Goal: Task Accomplishment & Management: Complete application form

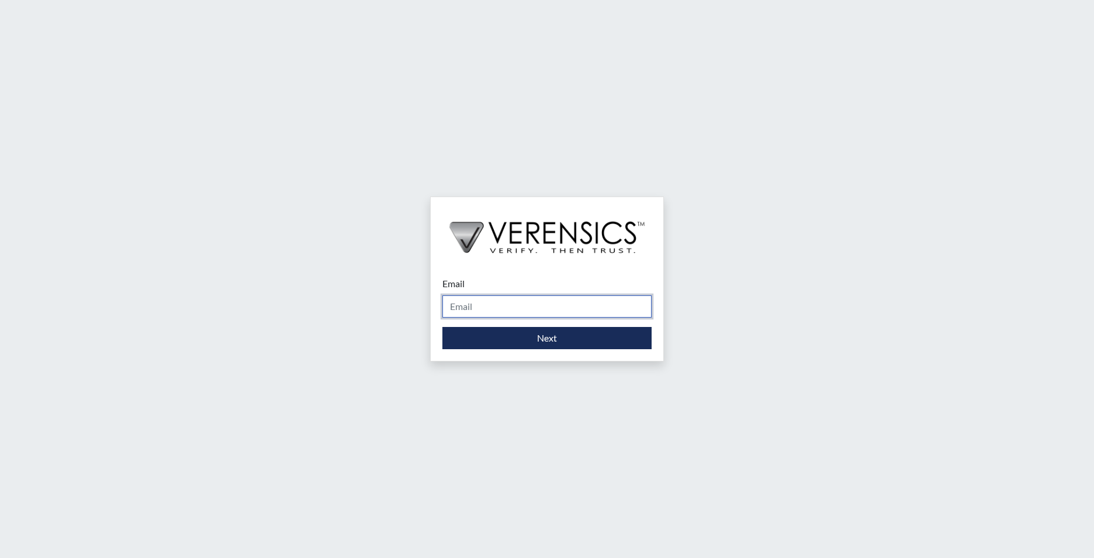
click at [474, 306] on input "Email" at bounding box center [546, 306] width 209 height 22
type input "[EMAIL_ADDRESS][PERSON_NAME][DOMAIN_NAME]"
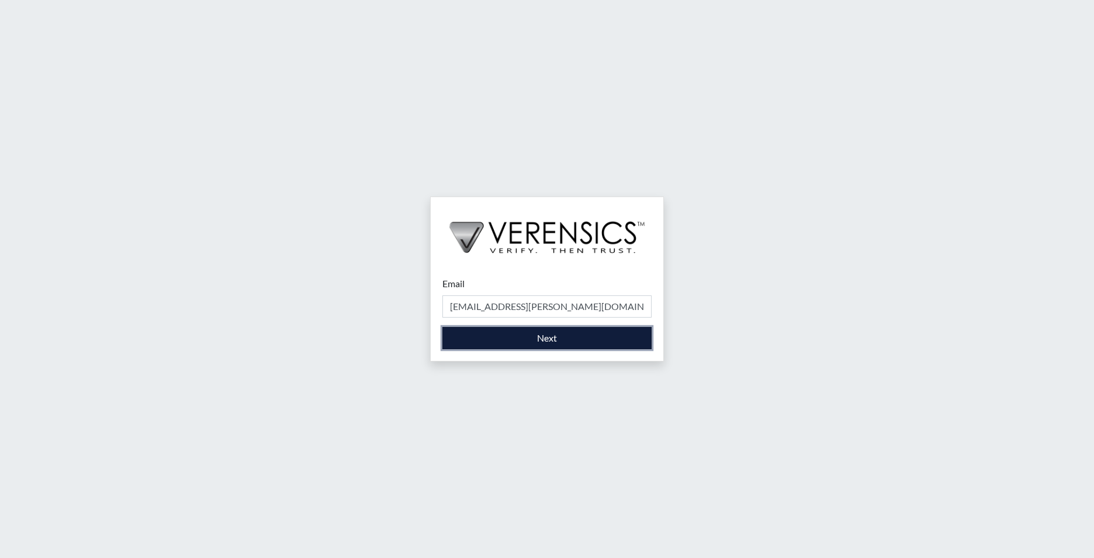
click at [498, 334] on button "Next" at bounding box center [546, 338] width 209 height 22
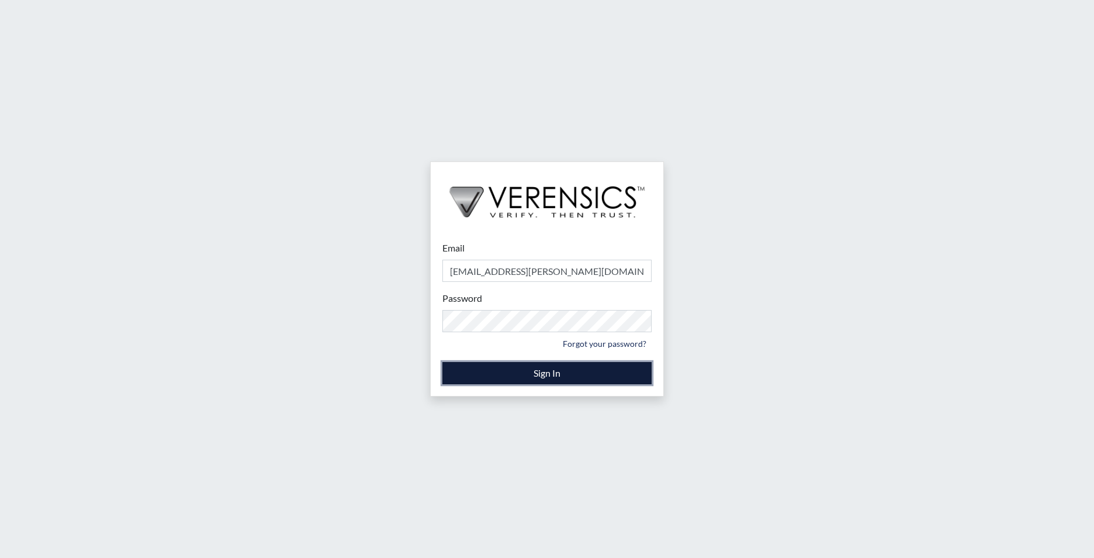
click at [494, 366] on button "Sign In" at bounding box center [546, 373] width 209 height 22
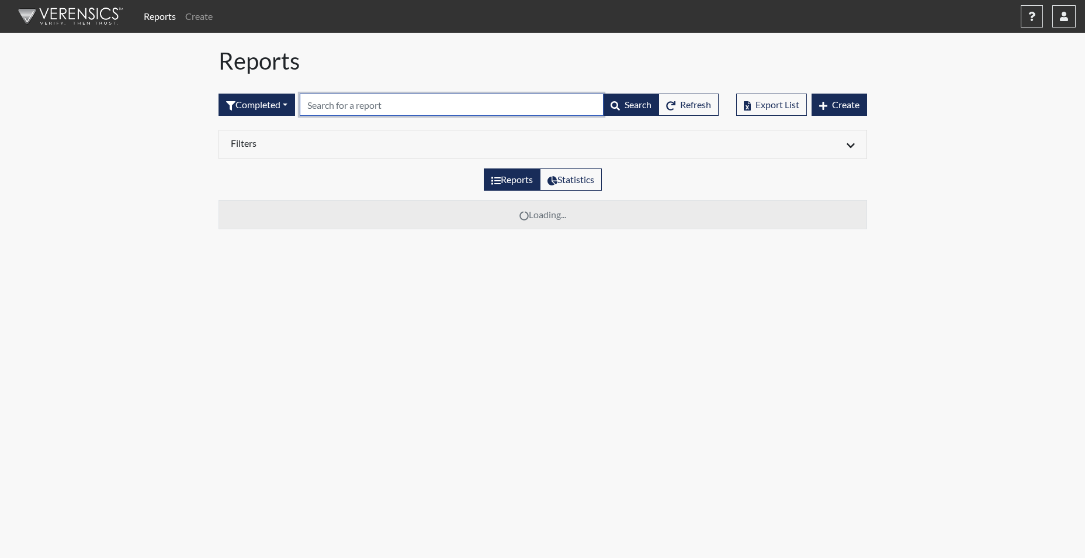
click at [326, 109] on input "text" at bounding box center [452, 105] width 304 height 22
type input "2766"
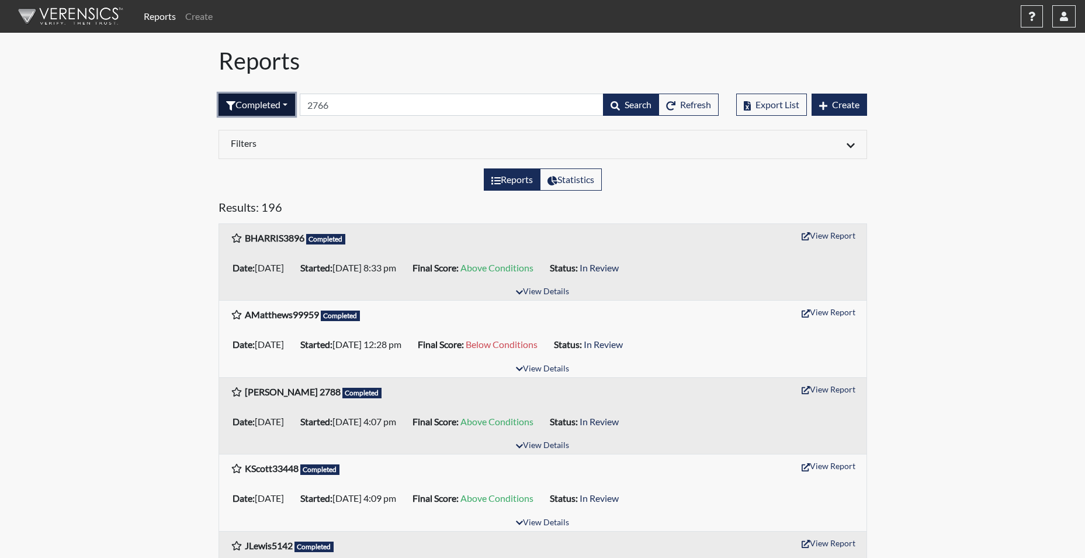
click at [257, 105] on button "Completed" at bounding box center [257, 105] width 77 height 22
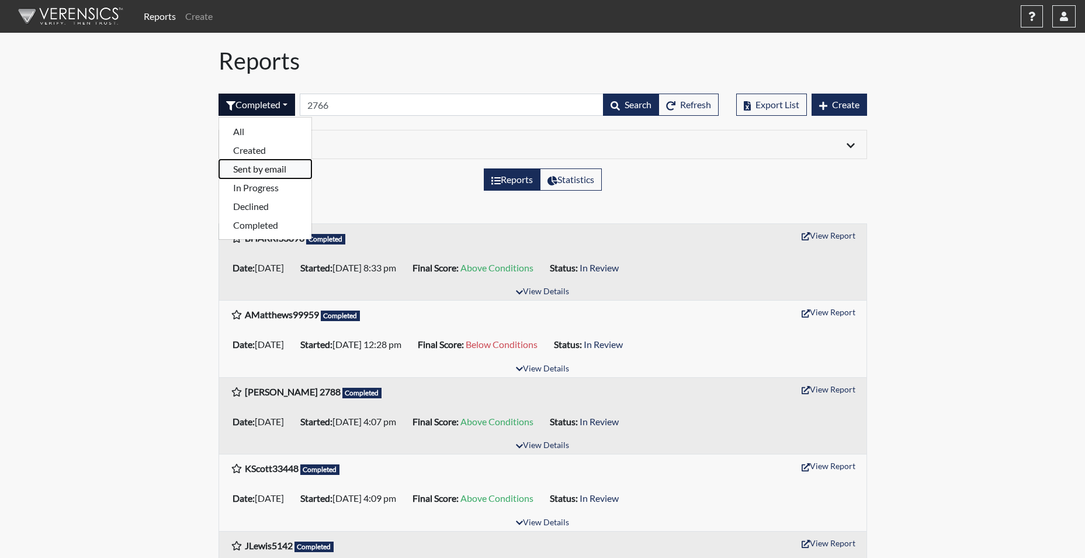
click at [255, 169] on button "Sent by email" at bounding box center [265, 169] width 92 height 19
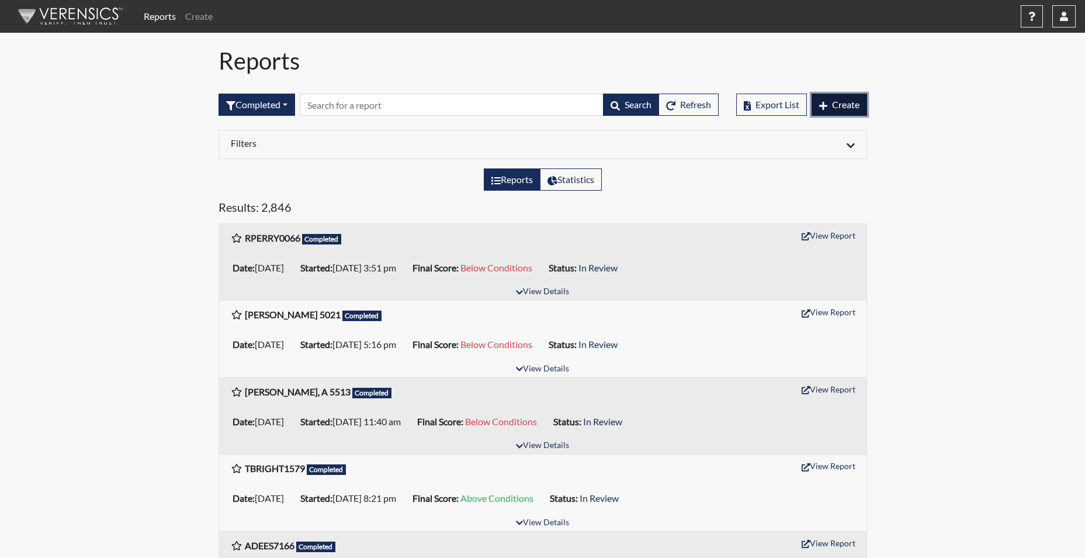
click at [846, 104] on span "Create" at bounding box center [845, 104] width 27 height 11
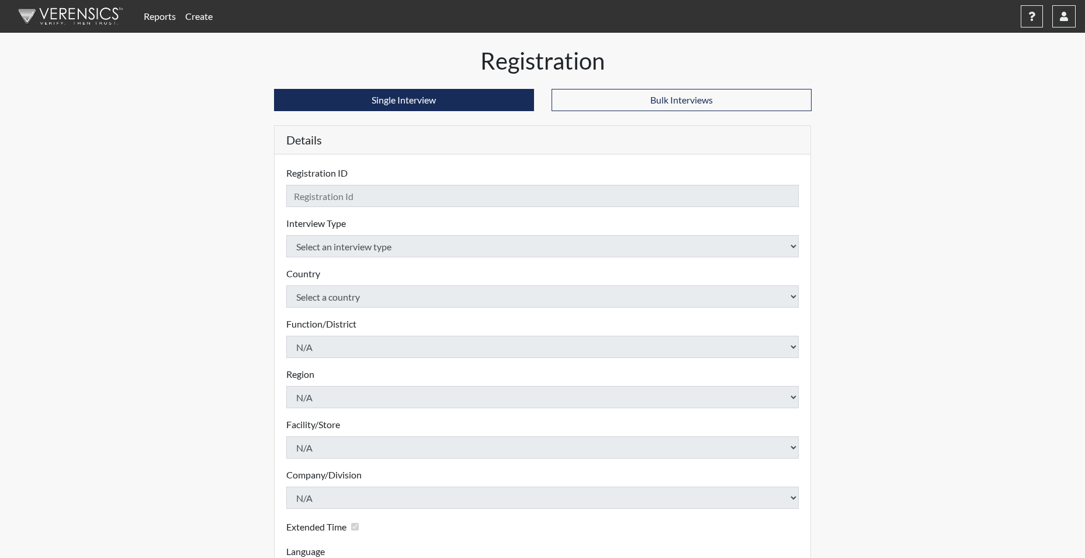
checkbox input "true"
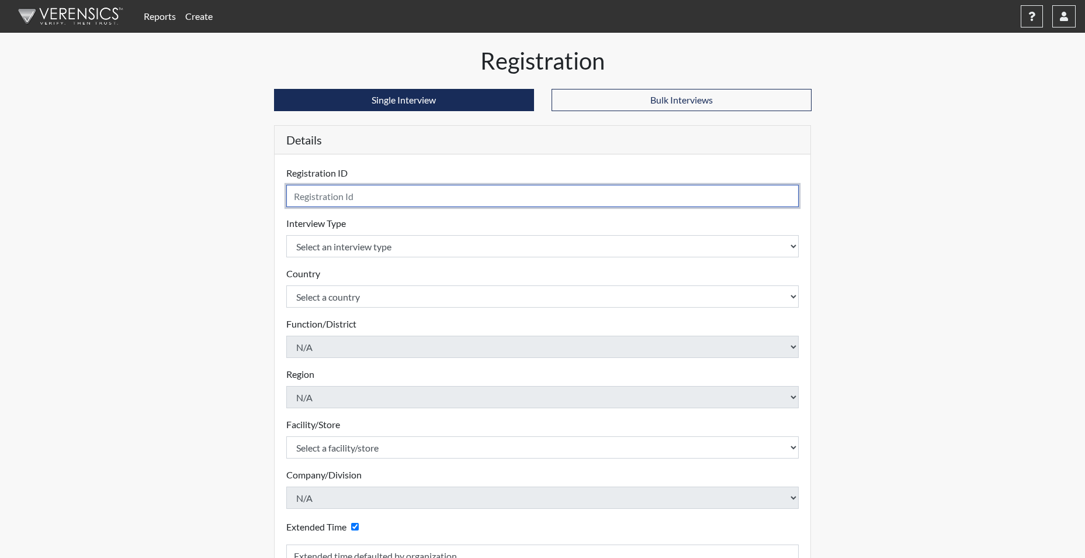
click at [378, 200] on input "text" at bounding box center [542, 196] width 513 height 22
type input "ALEE2875"
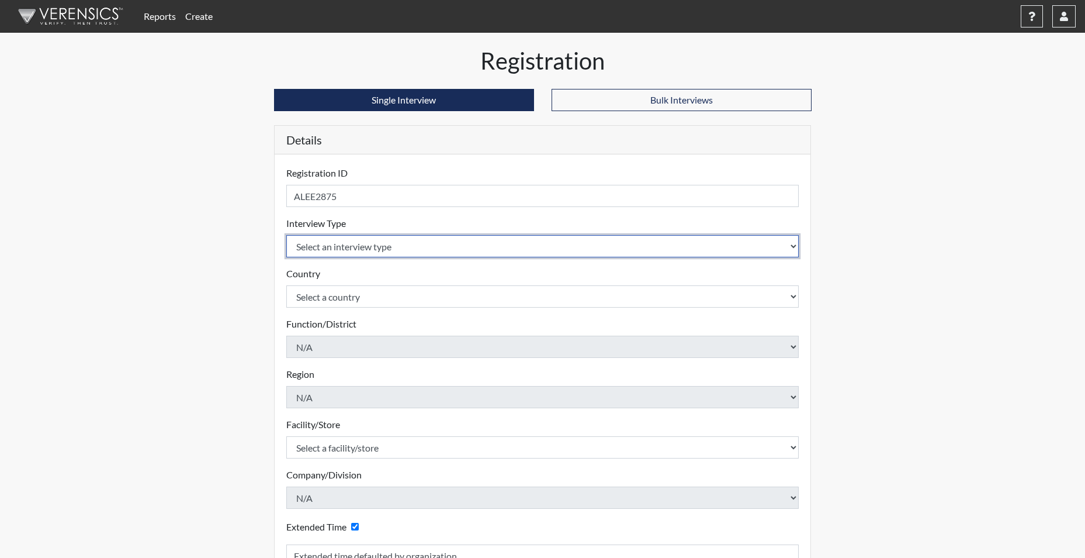
click at [360, 246] on select "Select an interview type Corrections Pre-Employment" at bounding box center [542, 246] width 513 height 22
select select "ff733e93-e1bf-11ea-9c9f-0eff0cf7eb8f"
click at [286, 235] on select "Select an interview type Corrections Pre-Employment" at bounding box center [542, 246] width 513 height 22
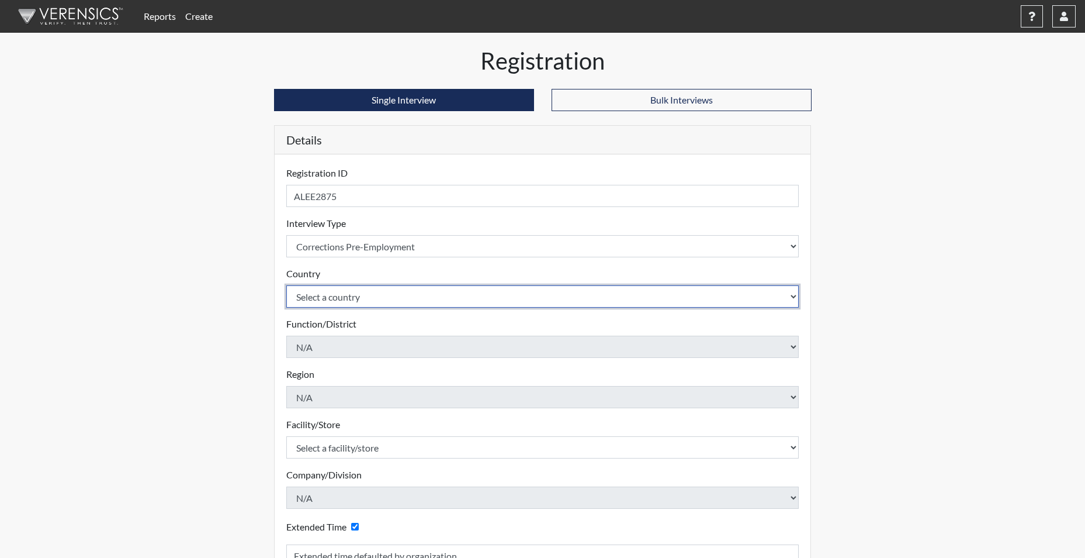
drag, startPoint x: 346, startPoint y: 295, endPoint x: 347, endPoint y: 301, distance: 6.5
click at [346, 296] on select "Select a country [GEOGRAPHIC_DATA] [GEOGRAPHIC_DATA]" at bounding box center [542, 296] width 513 height 22
select select "united-states-of-[GEOGRAPHIC_DATA]"
click at [286, 285] on select "Select a country [GEOGRAPHIC_DATA] [GEOGRAPHIC_DATA]" at bounding box center [542, 296] width 513 height 22
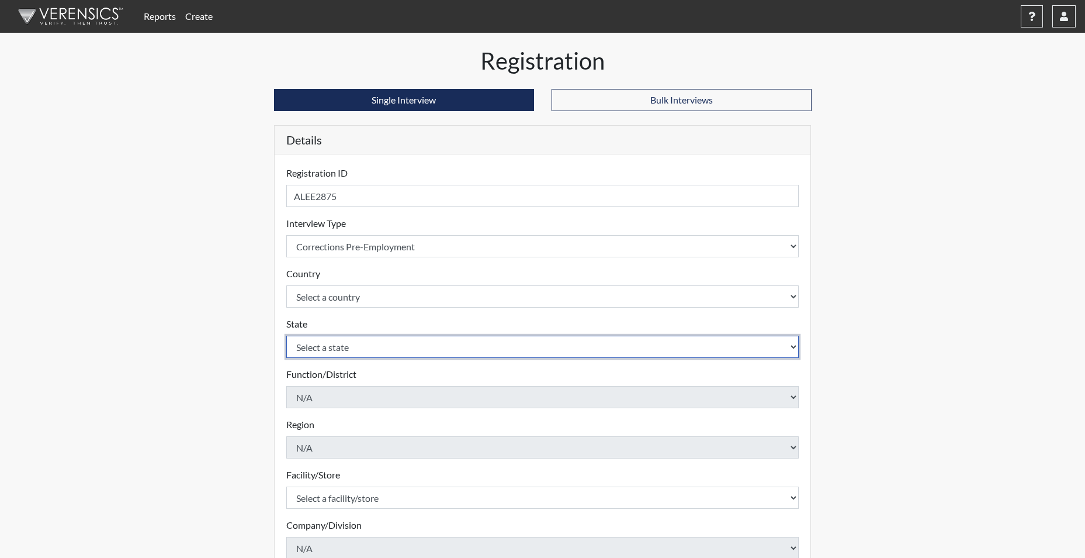
click at [340, 345] on select "Select a state Alabama Alaska Arizona Arkansas California Colorado Connecticut …" at bounding box center [542, 347] width 513 height 22
select select "SC"
click at [286, 336] on select "Select a state Alabama Alaska Arizona Arkansas California Colorado Connecticut …" at bounding box center [542, 347] width 513 height 22
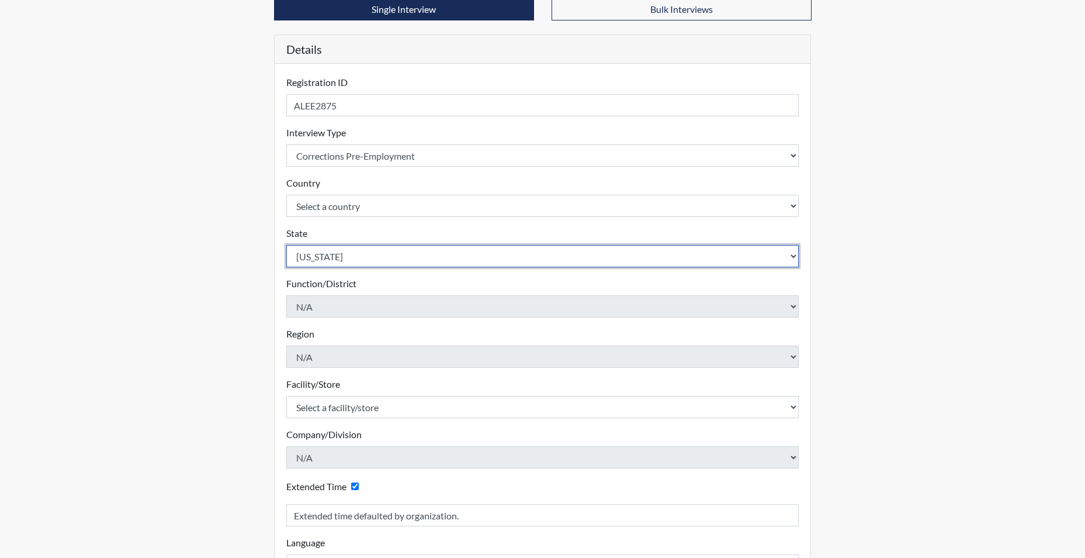
scroll to position [117, 0]
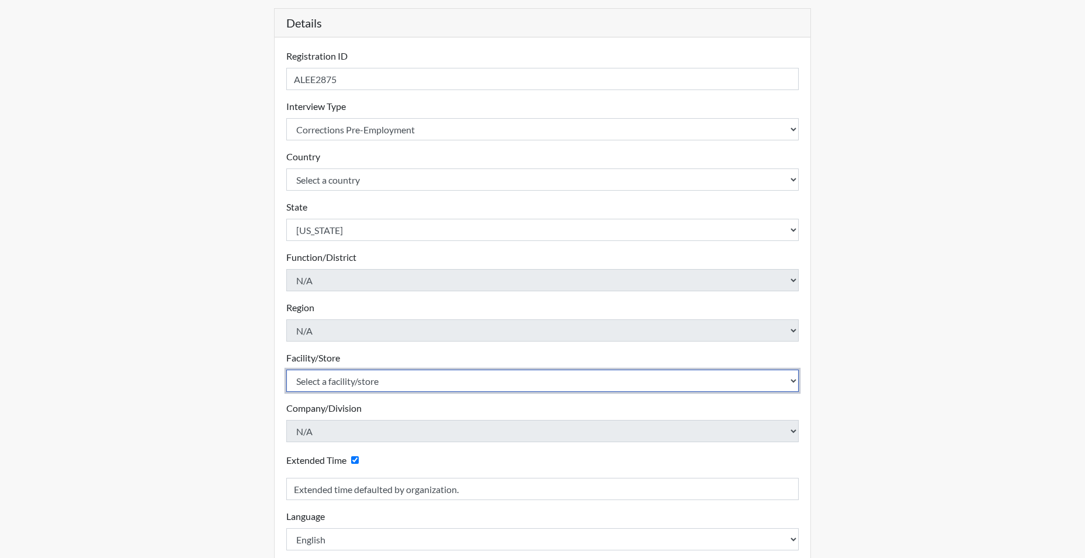
click at [340, 386] on select "Select a facility/store Allendale CI Broad River CI Camille Graham CI Division …" at bounding box center [542, 380] width 513 height 22
select select "20b018dc-91d8-4e74-bf16-47765ed623e6"
click at [286, 369] on select "Select a facility/store Allendale CI Broad River CI Camille Graham CI Division …" at bounding box center [542, 380] width 513 height 22
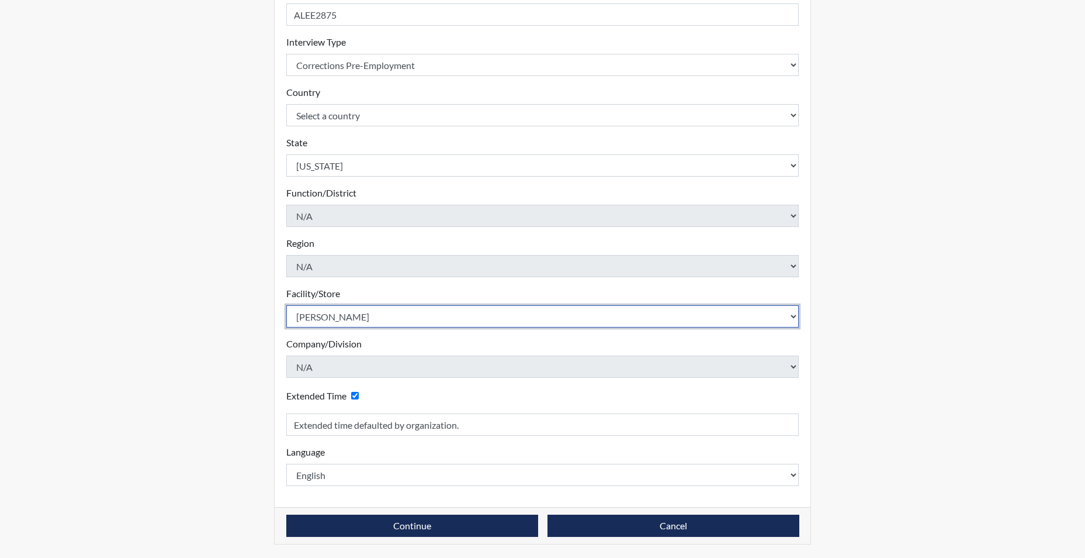
scroll to position [182, 0]
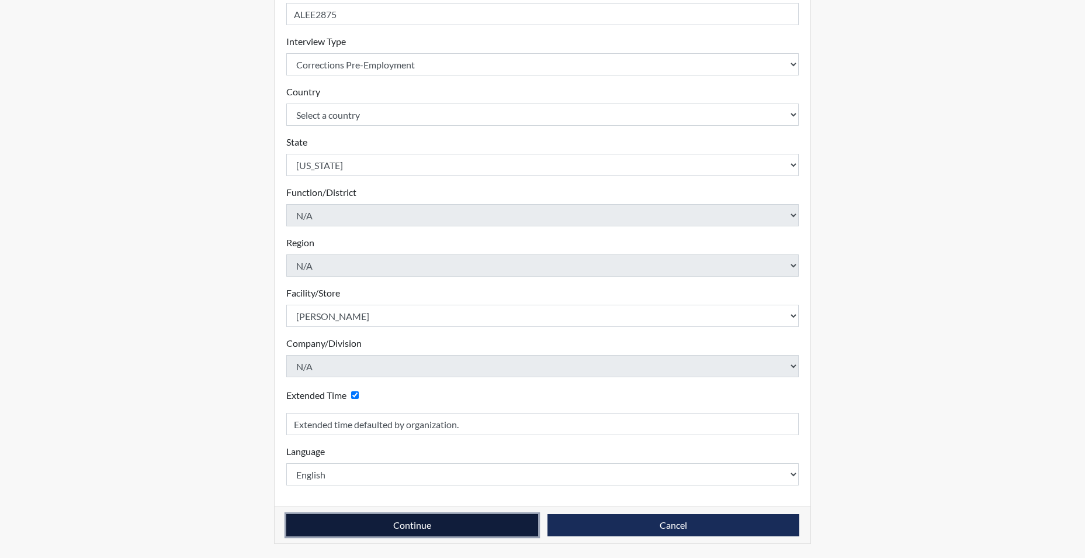
click at [360, 528] on button "Continue" at bounding box center [412, 525] width 252 height 22
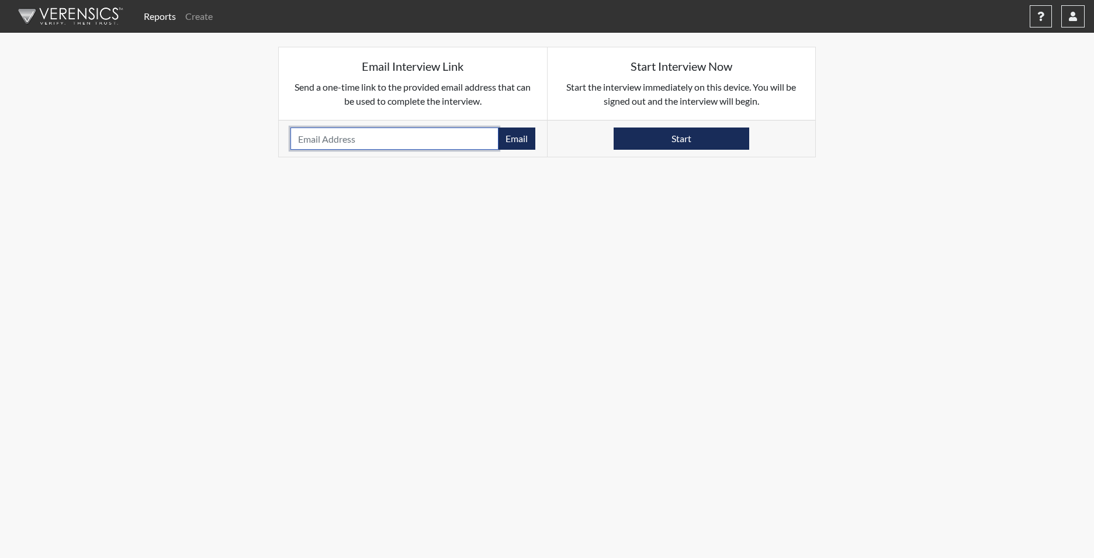
paste input "CERTIFIEDPMT2019@GMAIL.COM"
type input "CERTIFIEDPMT2019@GMAIL.COM"
click at [517, 137] on button "Email" at bounding box center [516, 138] width 37 height 22
